Goal: Information Seeking & Learning: Learn about a topic

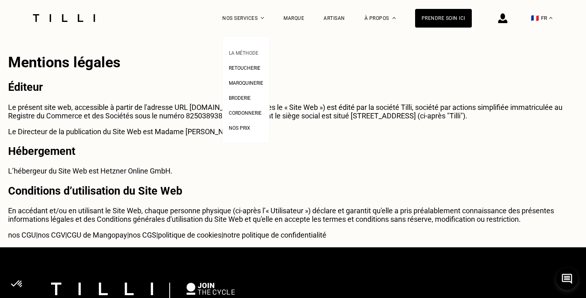
click at [250, 52] on span "La Méthode" at bounding box center [244, 53] width 30 height 6
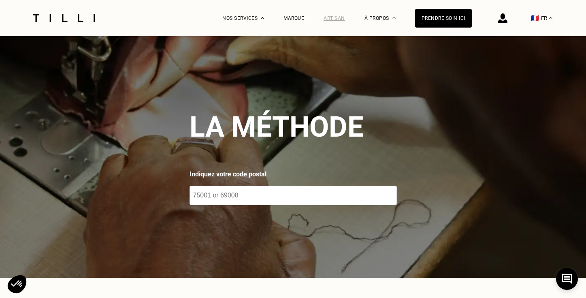
click at [343, 17] on div "Artisan" at bounding box center [334, 18] width 21 height 6
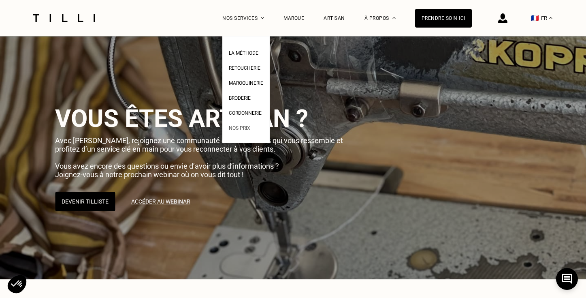
click at [244, 129] on span "Nos prix" at bounding box center [239, 128] width 21 height 6
select select "FR"
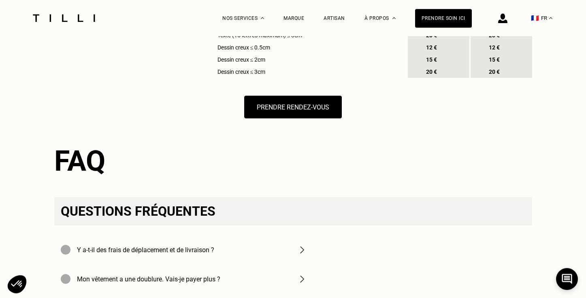
scroll to position [1103, 0]
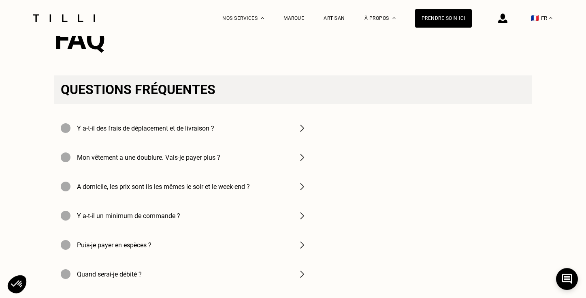
click at [302, 133] on img at bounding box center [302, 128] width 10 height 10
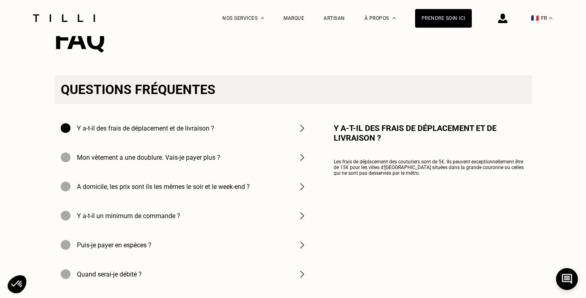
scroll to position [1106, 0]
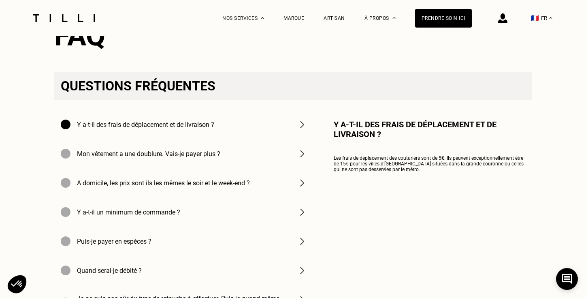
click at [300, 187] on img at bounding box center [302, 183] width 10 height 10
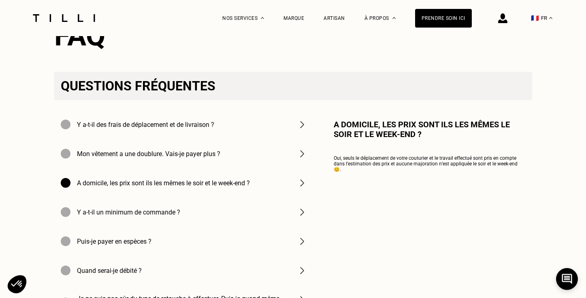
click at [302, 217] on img at bounding box center [302, 212] width 10 height 10
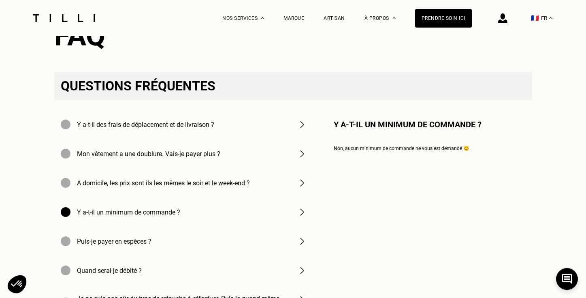
click at [301, 246] on img at bounding box center [302, 241] width 10 height 10
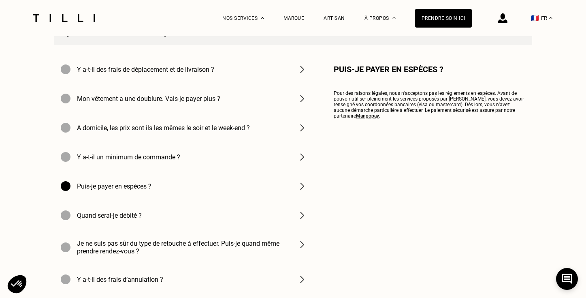
scroll to position [1164, 0]
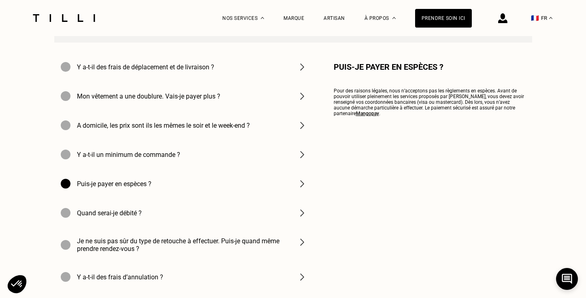
click at [299, 217] on img at bounding box center [302, 213] width 10 height 10
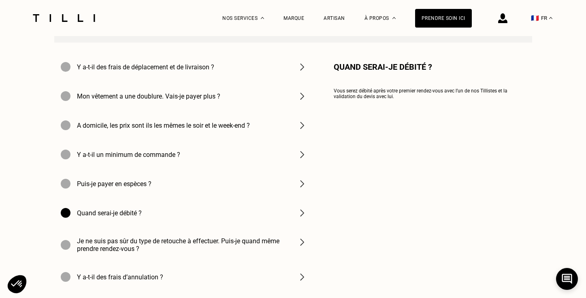
click at [302, 247] on img at bounding box center [302, 242] width 10 height 10
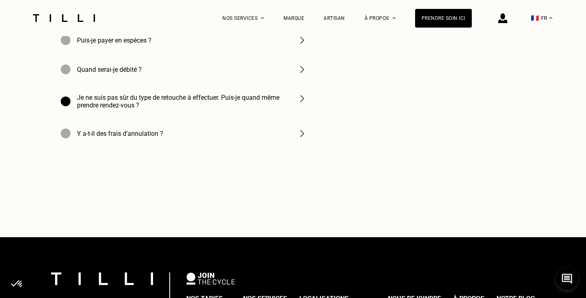
scroll to position [1284, 0]
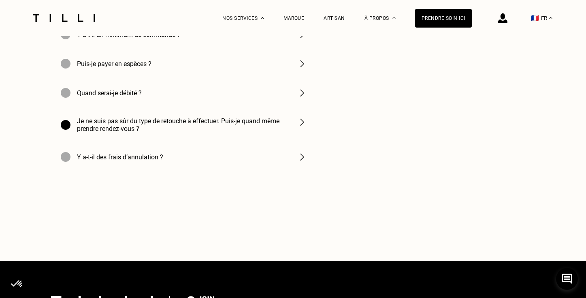
click at [298, 162] on img at bounding box center [302, 157] width 10 height 10
drag, startPoint x: 586, startPoint y: 233, endPoint x: 591, endPoint y: 209, distance: 24.8
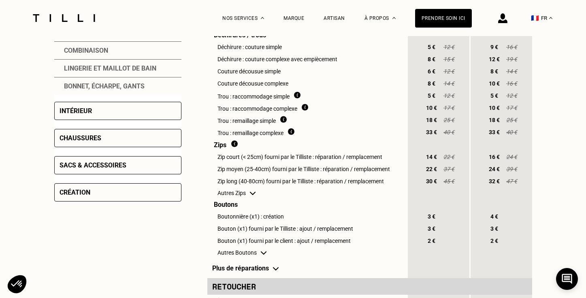
scroll to position [0, 0]
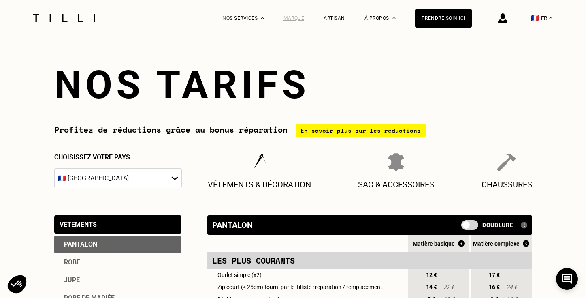
click at [298, 19] on div "Marque" at bounding box center [293, 18] width 21 height 6
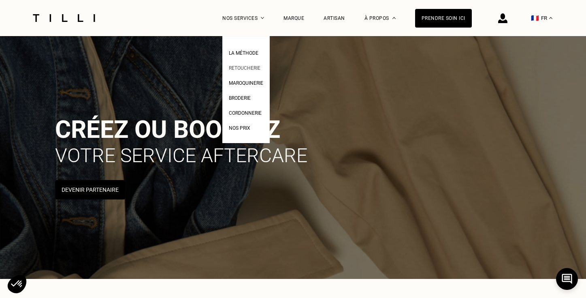
click at [255, 68] on span "Retoucherie" at bounding box center [245, 68] width 32 height 6
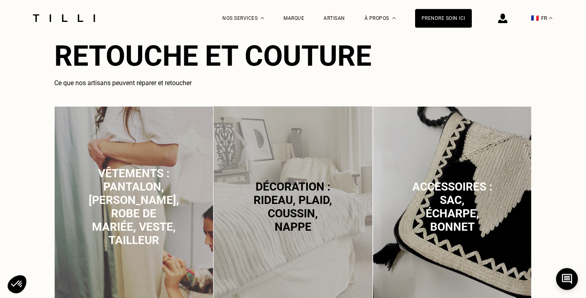
scroll to position [532, 0]
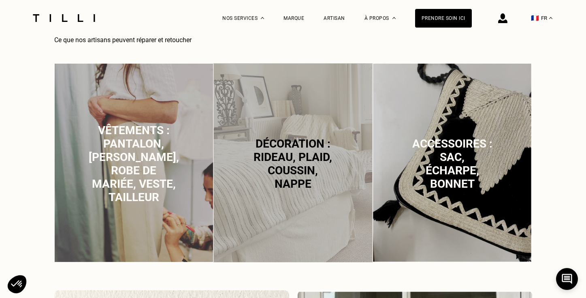
click at [129, 195] on span "Vêtements : pantalon, [PERSON_NAME], robe de mariée, veste, tailleur" at bounding box center [134, 163] width 90 height 80
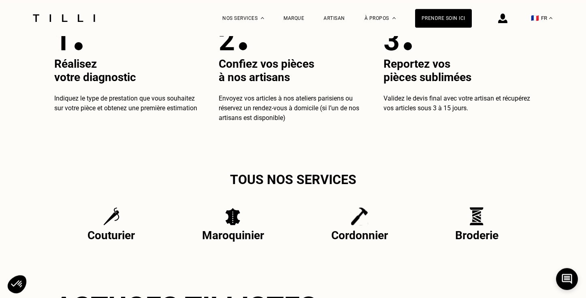
scroll to position [1560, 0]
